Goal: Obtain resource: Download file/media

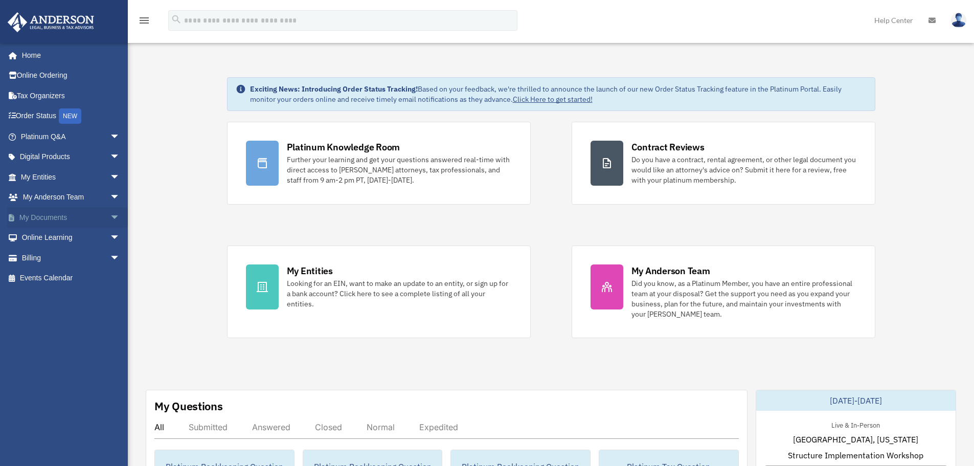
click at [47, 215] on link "My Documents arrow_drop_down" at bounding box center [71, 217] width 128 height 20
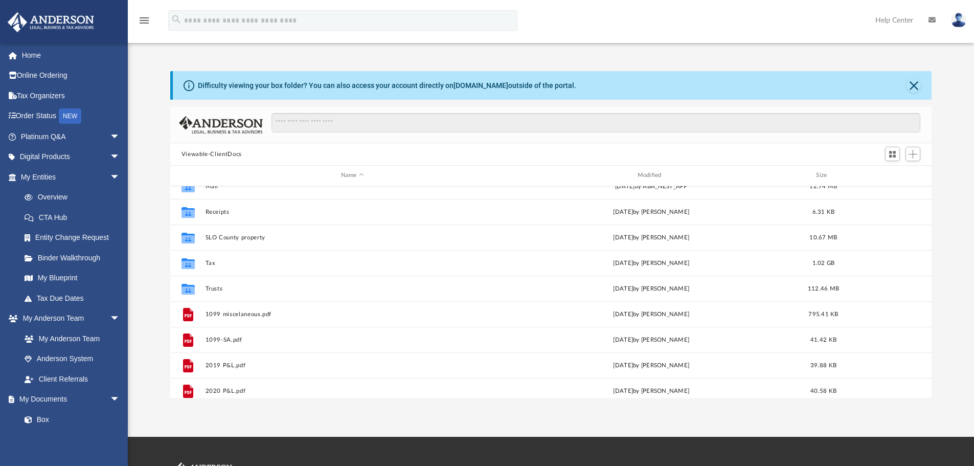
scroll to position [102, 0]
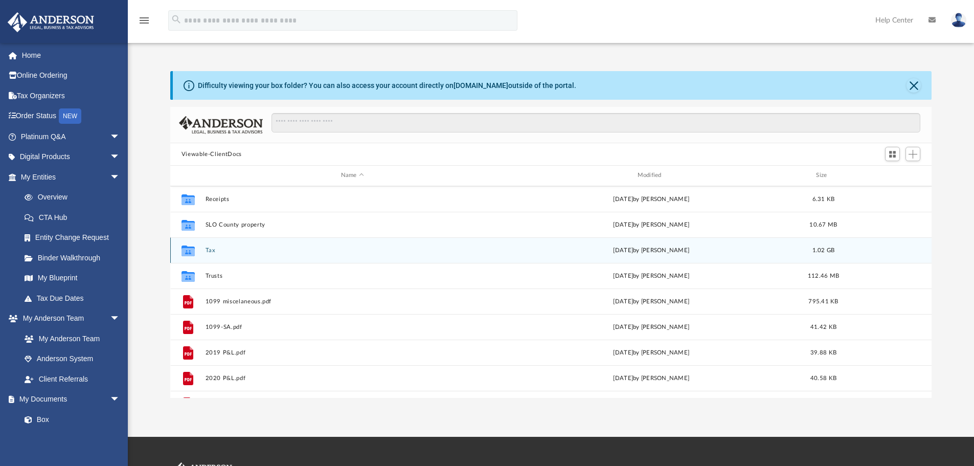
click at [215, 250] on button "Tax" at bounding box center [352, 250] width 294 height 7
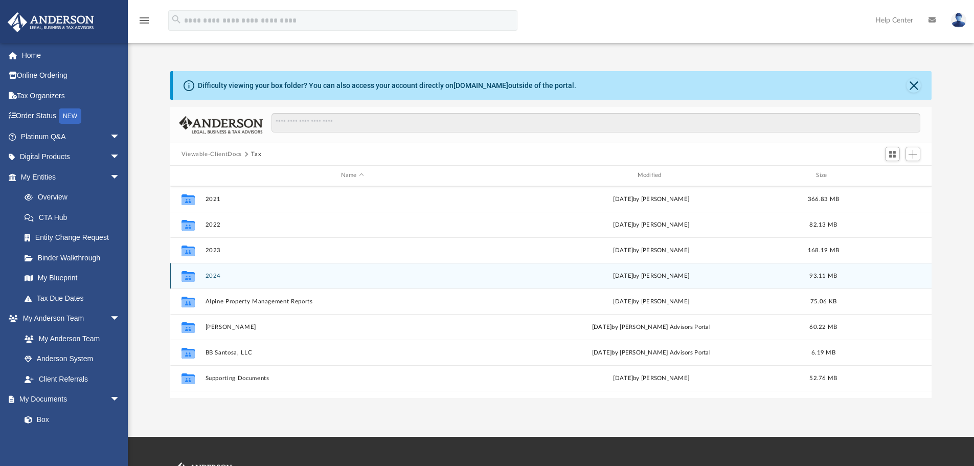
click at [212, 275] on button "2024" at bounding box center [352, 275] width 294 height 7
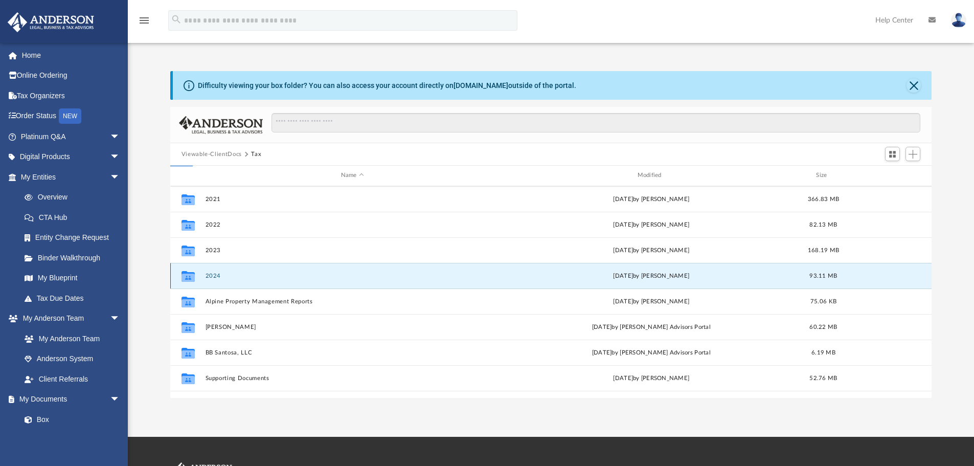
scroll to position [0, 0]
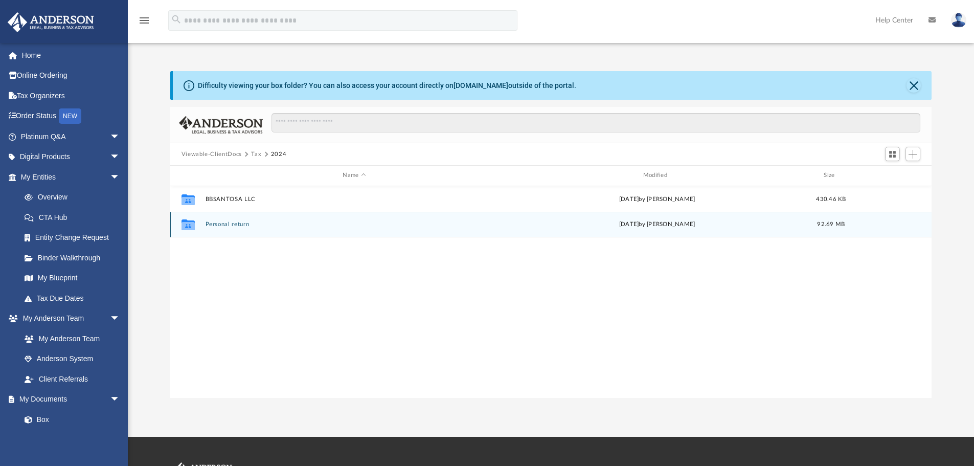
click at [238, 224] on button "Personal return" at bounding box center [354, 224] width 298 height 7
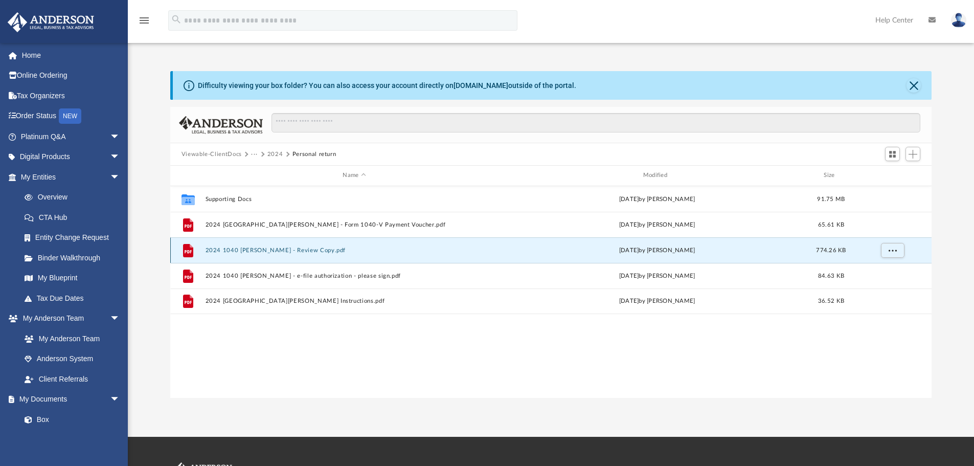
click at [291, 250] on button "2024 1040 [PERSON_NAME] - Review Copy.pdf" at bounding box center [354, 250] width 298 height 7
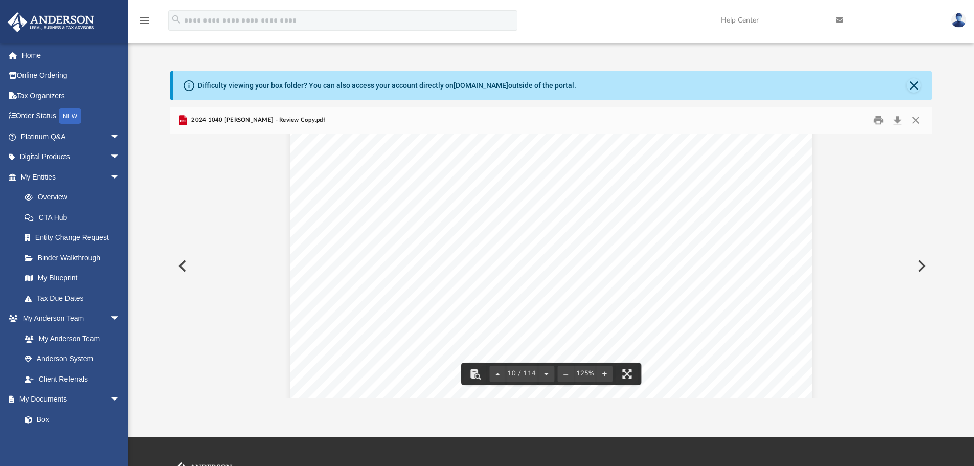
scroll to position [6439, 0]
